Goal: Task Accomplishment & Management: Use online tool/utility

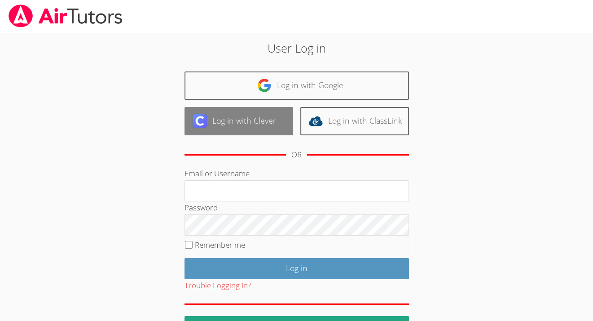
click at [214, 130] on link "Log in with Clever" at bounding box center [239, 121] width 109 height 28
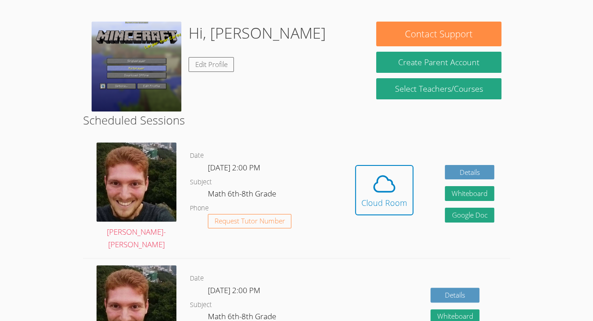
scroll to position [141, 0]
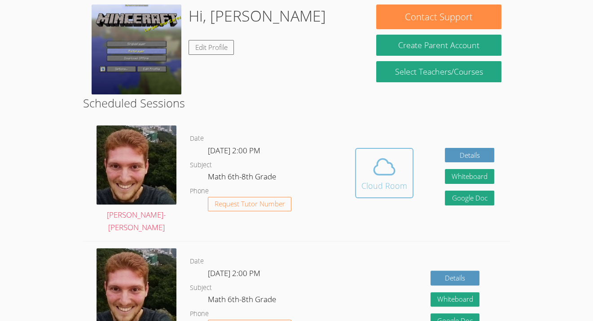
click at [379, 161] on icon at bounding box center [384, 166] width 25 height 25
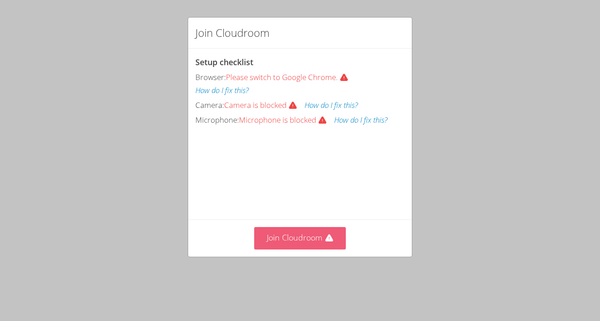
click at [296, 249] on button "Join Cloudroom" at bounding box center [300, 238] width 92 height 22
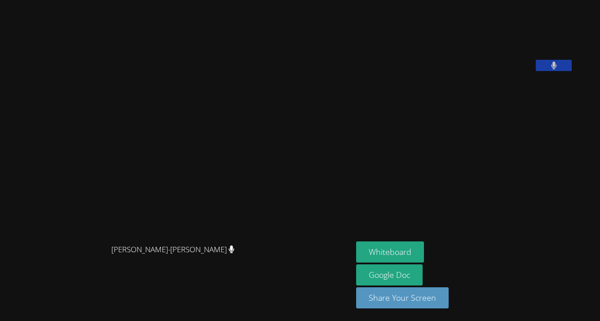
click at [262, 12] on div "Vincent Astray-Caneda Vincent Astray-Caneda" at bounding box center [176, 161] width 345 height 314
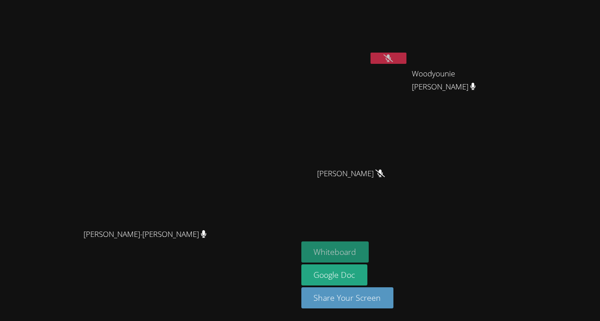
click at [369, 254] on button "Whiteboard" at bounding box center [335, 251] width 68 height 21
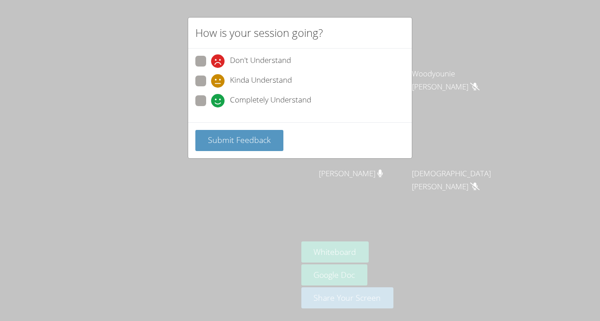
click at [259, 82] on span "Kinda Understand" at bounding box center [261, 80] width 62 height 13
click at [219, 82] on input "Kinda Understand" at bounding box center [215, 79] width 8 height 8
radio input "true"
click at [252, 132] on button "Submit Feedback" at bounding box center [239, 140] width 88 height 21
